Goal: Task Accomplishment & Management: Manage account settings

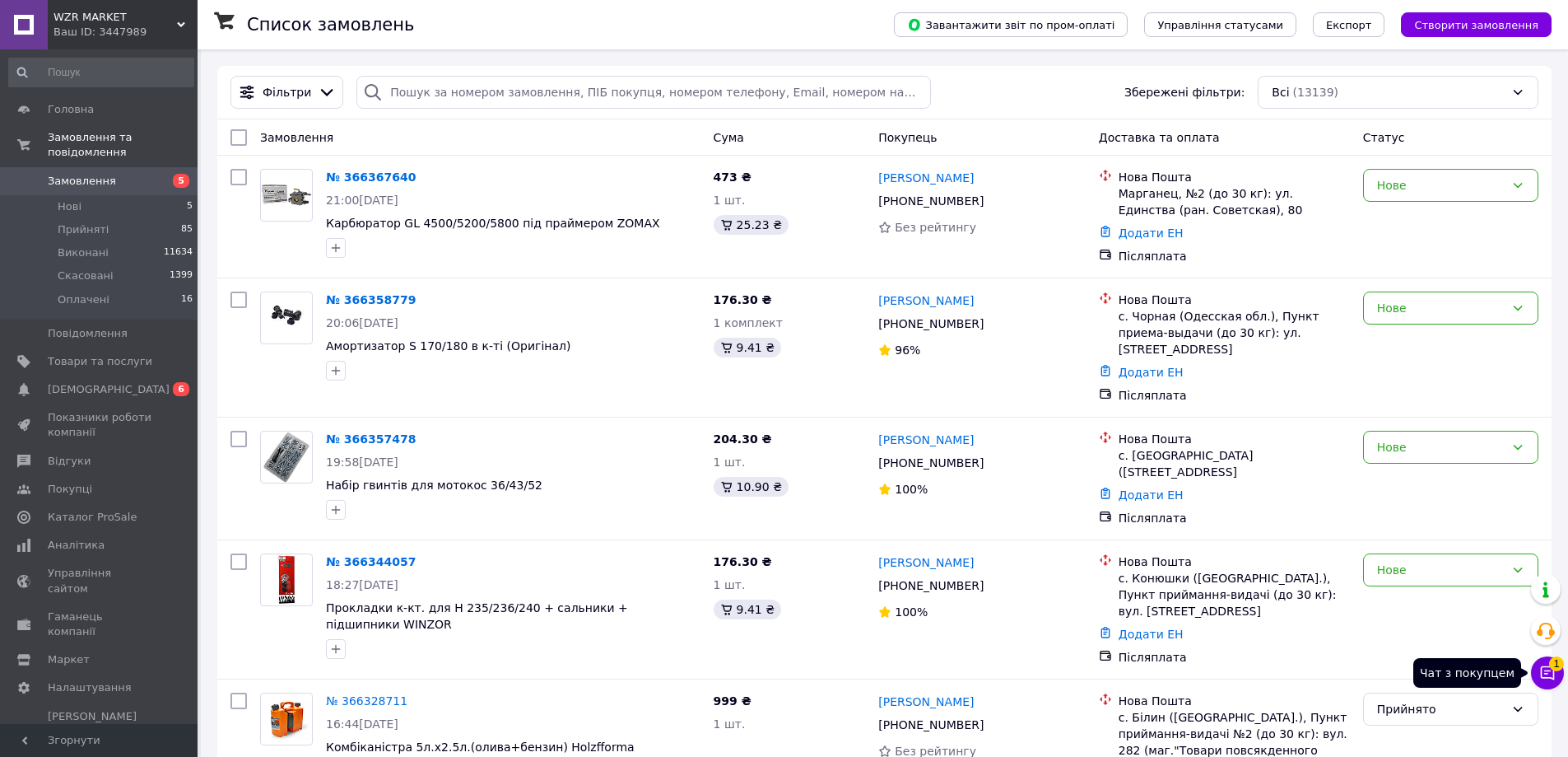
click at [1552, 670] on icon at bounding box center [1547, 672] width 16 height 16
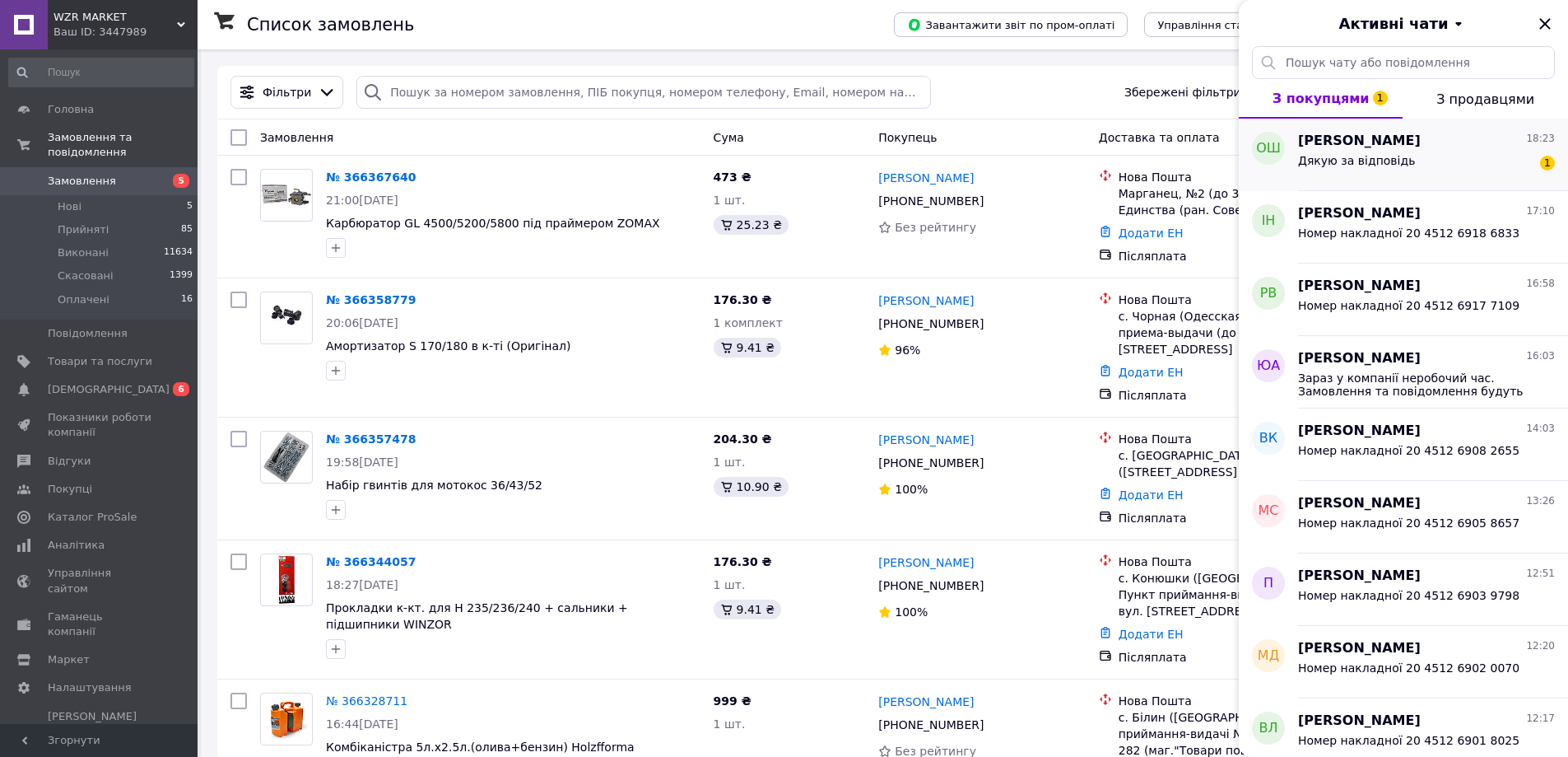
click at [1412, 157] on div "Дякую за відповідь 1" at bounding box center [1427, 163] width 257 height 26
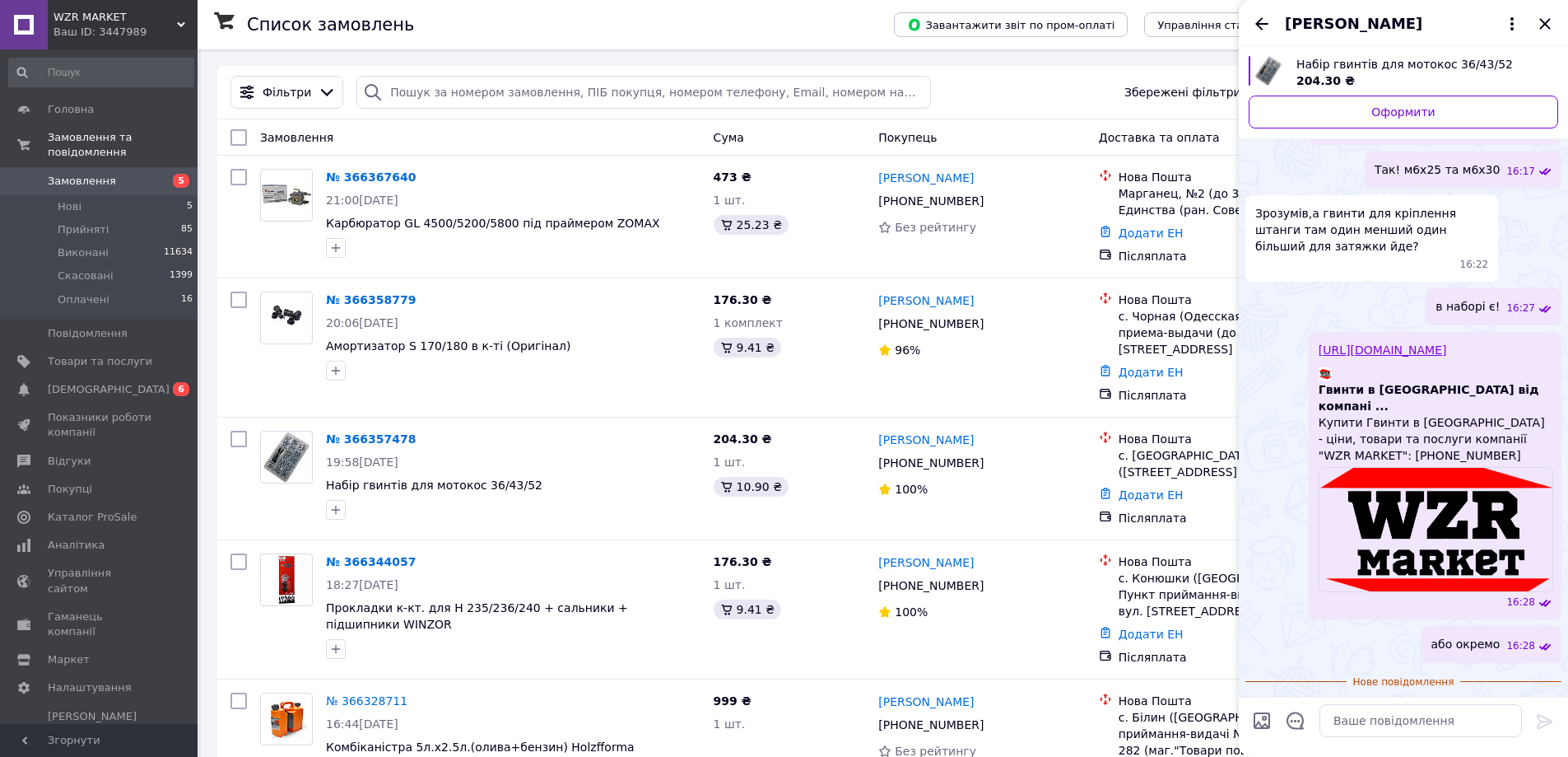
scroll to position [825, 0]
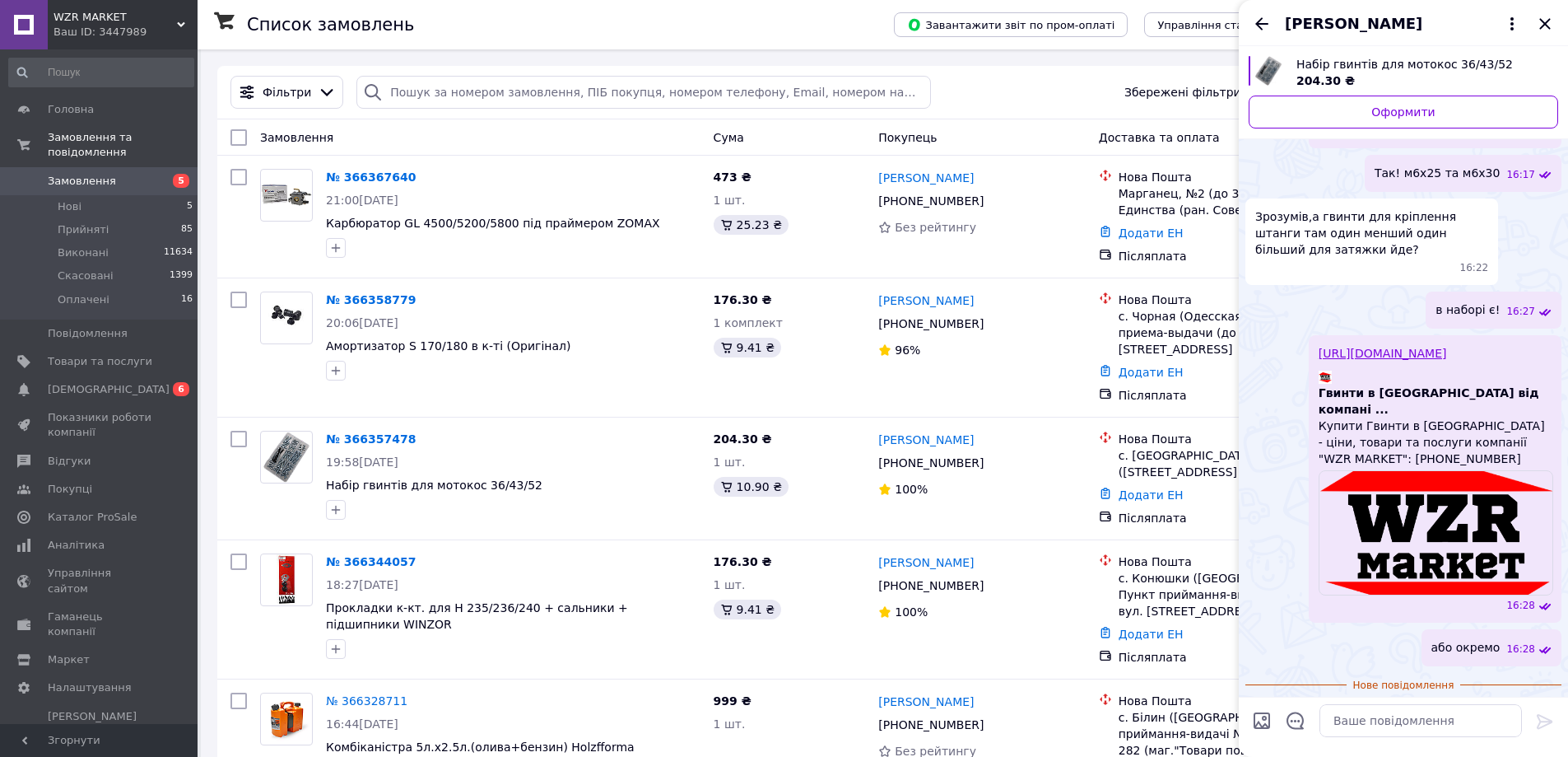
click at [1335, 22] on span "Олександр Шев" at bounding box center [1354, 23] width 138 height 21
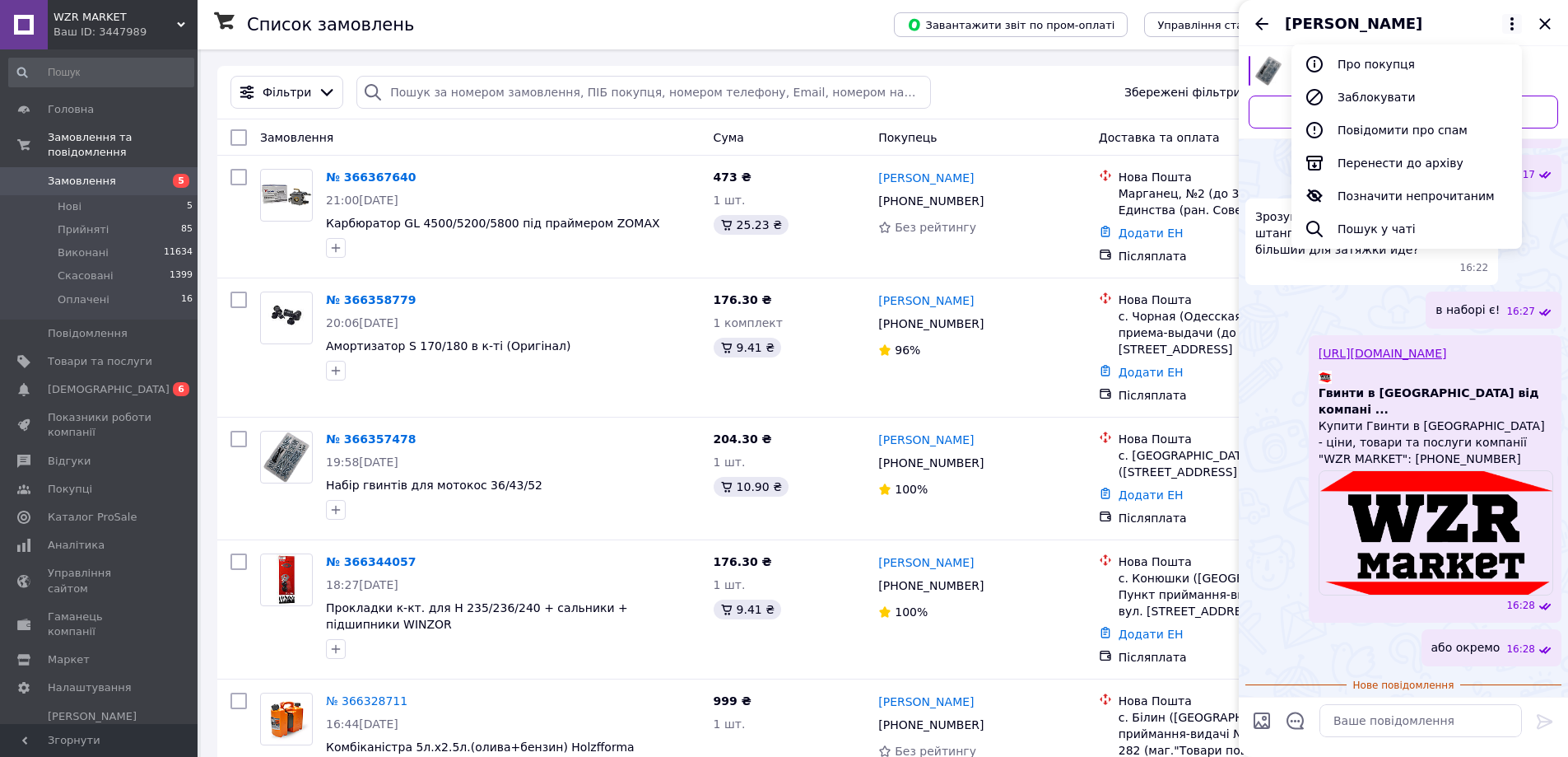
click at [1335, 21] on span "Олександр Шев" at bounding box center [1354, 23] width 138 height 21
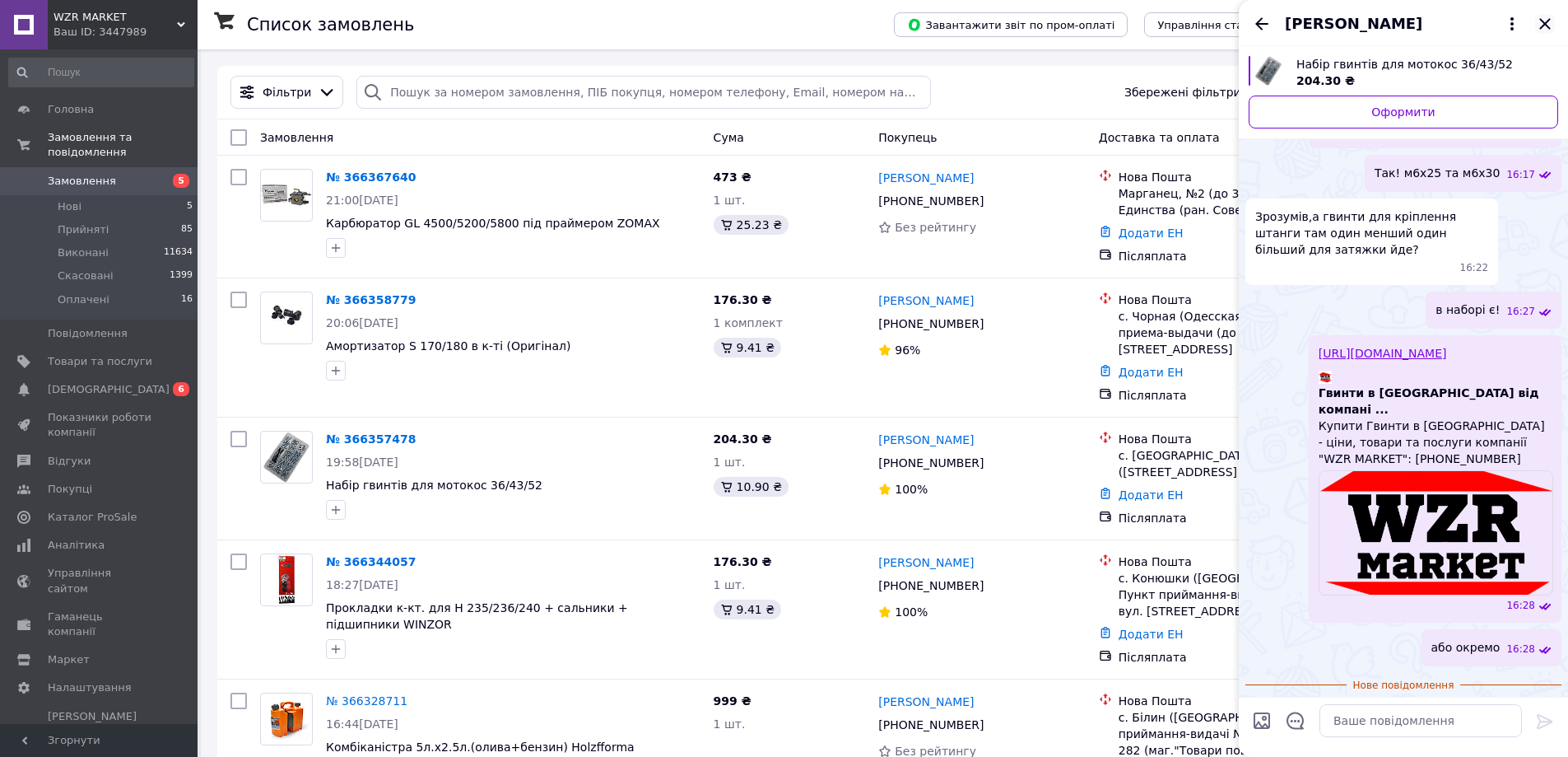
click at [1545, 19] on icon "Закрити" at bounding box center [1545, 23] width 20 height 20
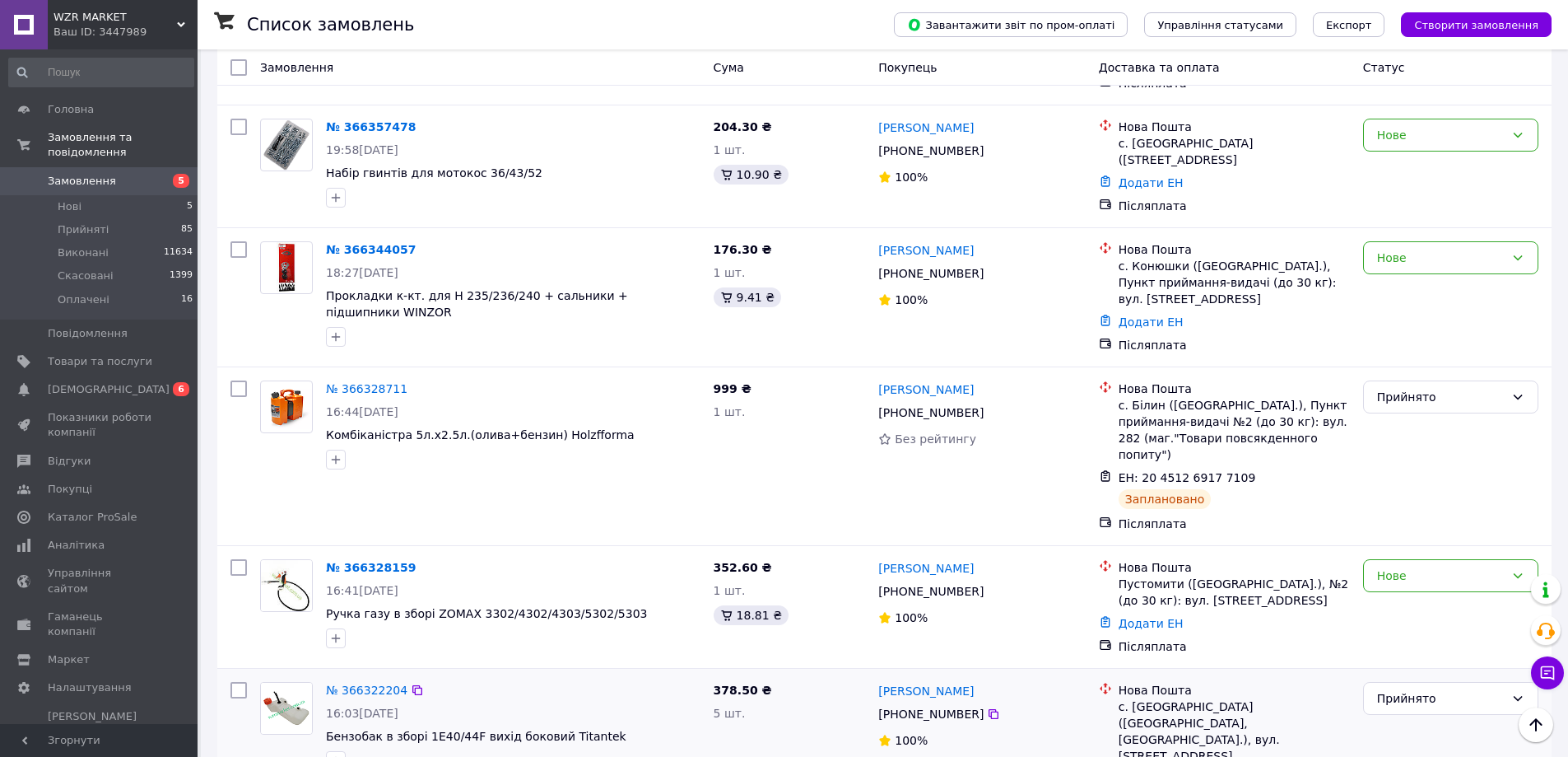
scroll to position [412, 0]
